Goal: Information Seeking & Learning: Learn about a topic

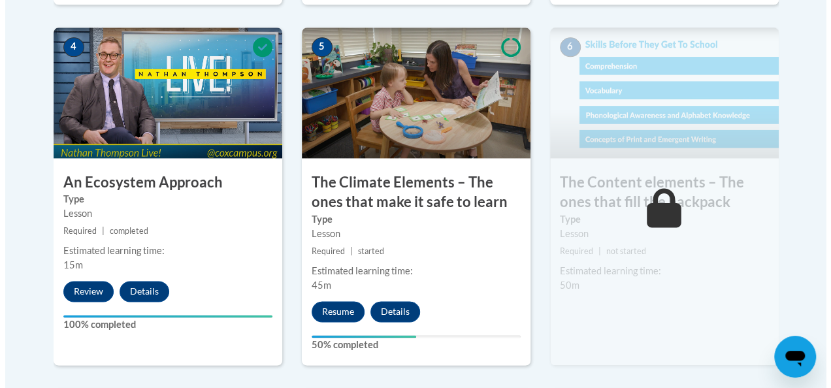
scroll to position [869, 0]
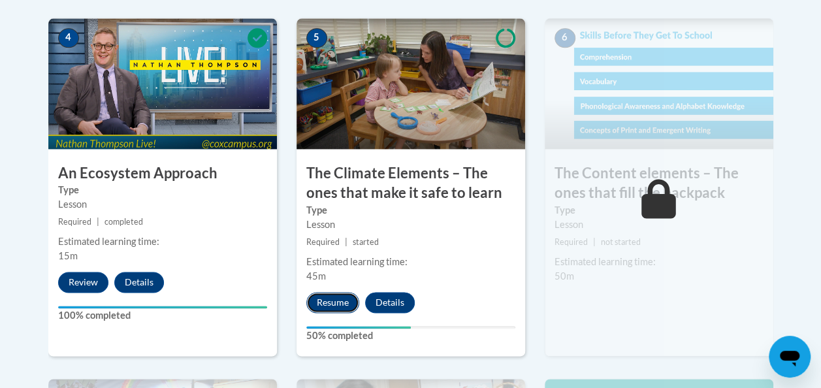
click at [328, 301] on button "Resume" at bounding box center [332, 302] width 53 height 21
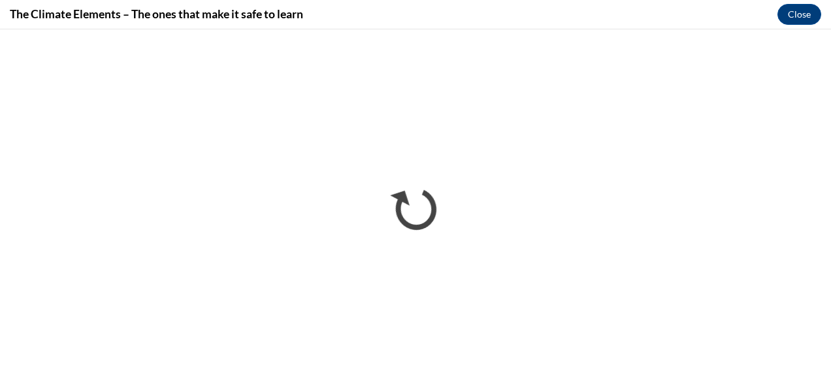
scroll to position [0, 0]
